Goal: Check status: Check status

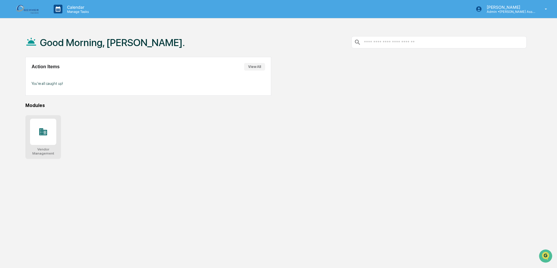
click at [42, 133] on icon at bounding box center [43, 131] width 8 height 7
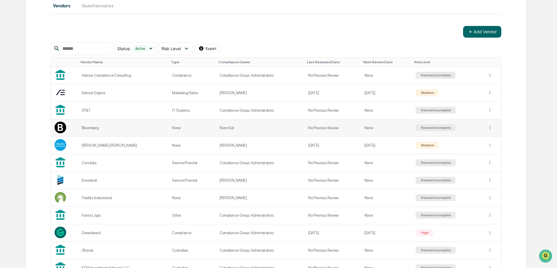
scroll to position [88, 0]
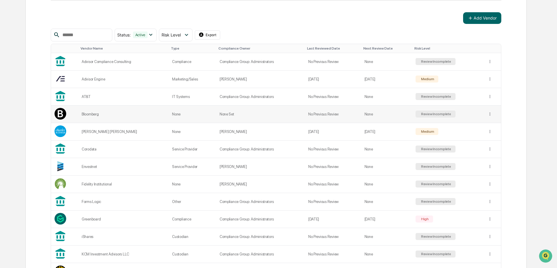
click at [95, 114] on div "Bloomberg" at bounding box center [123, 114] width 83 height 4
